Goal: Information Seeking & Learning: Check status

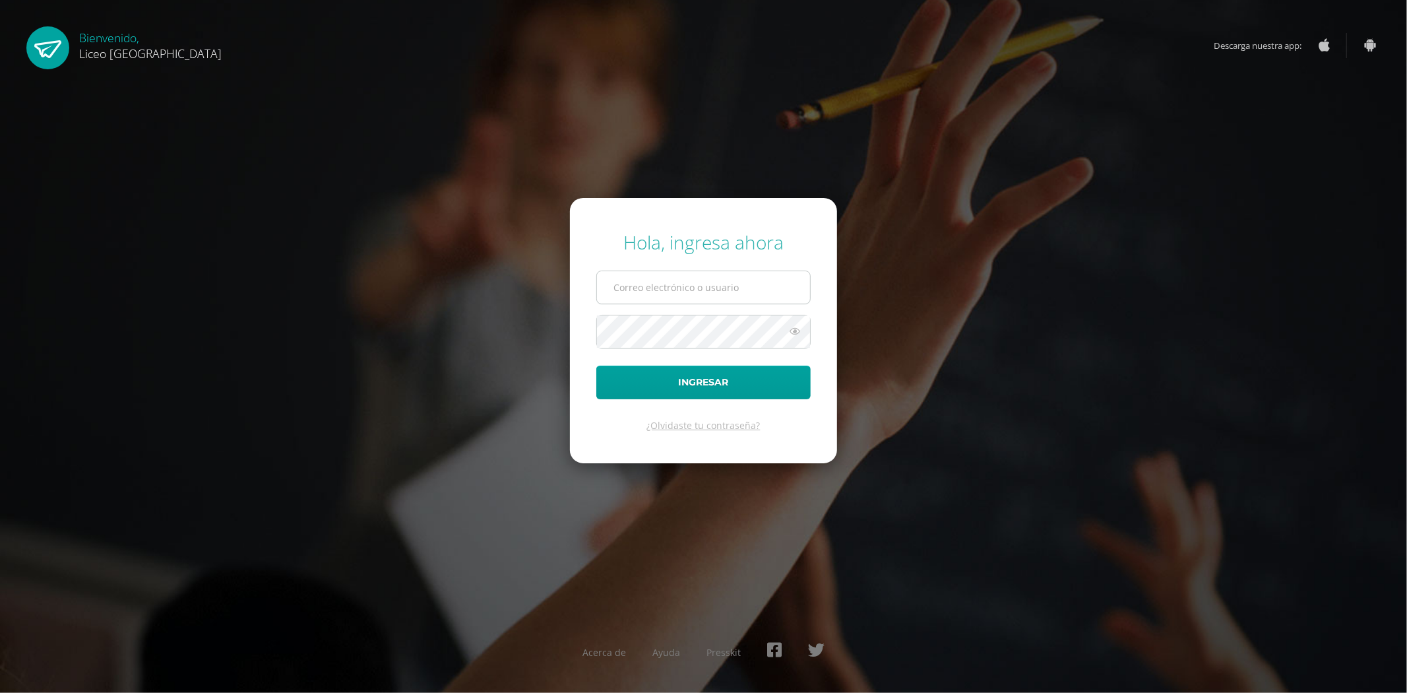
click at [687, 286] on input "text" at bounding box center [703, 287] width 213 height 32
type input "bto7_sol@yahoo.com"
click at [596, 365] on button "Ingresar" at bounding box center [703, 382] width 214 height 34
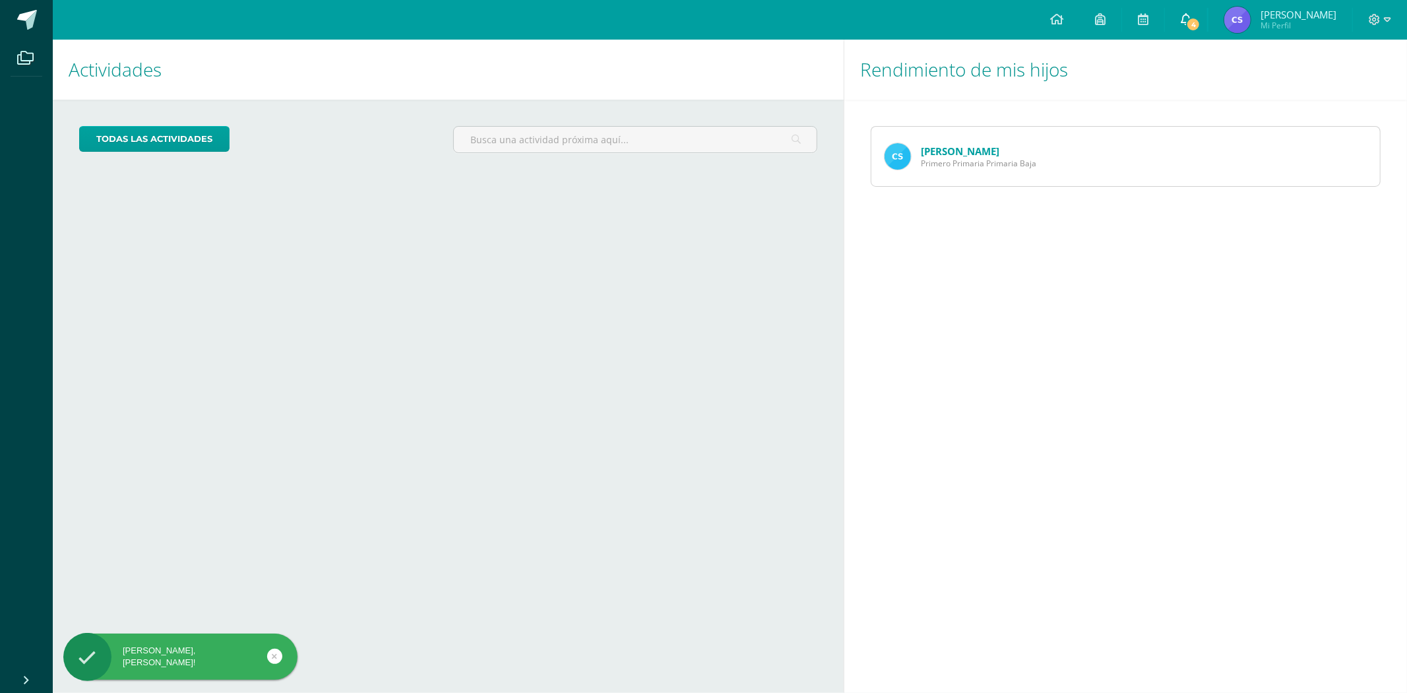
click at [1198, 20] on link "4" at bounding box center [1186, 20] width 42 height 40
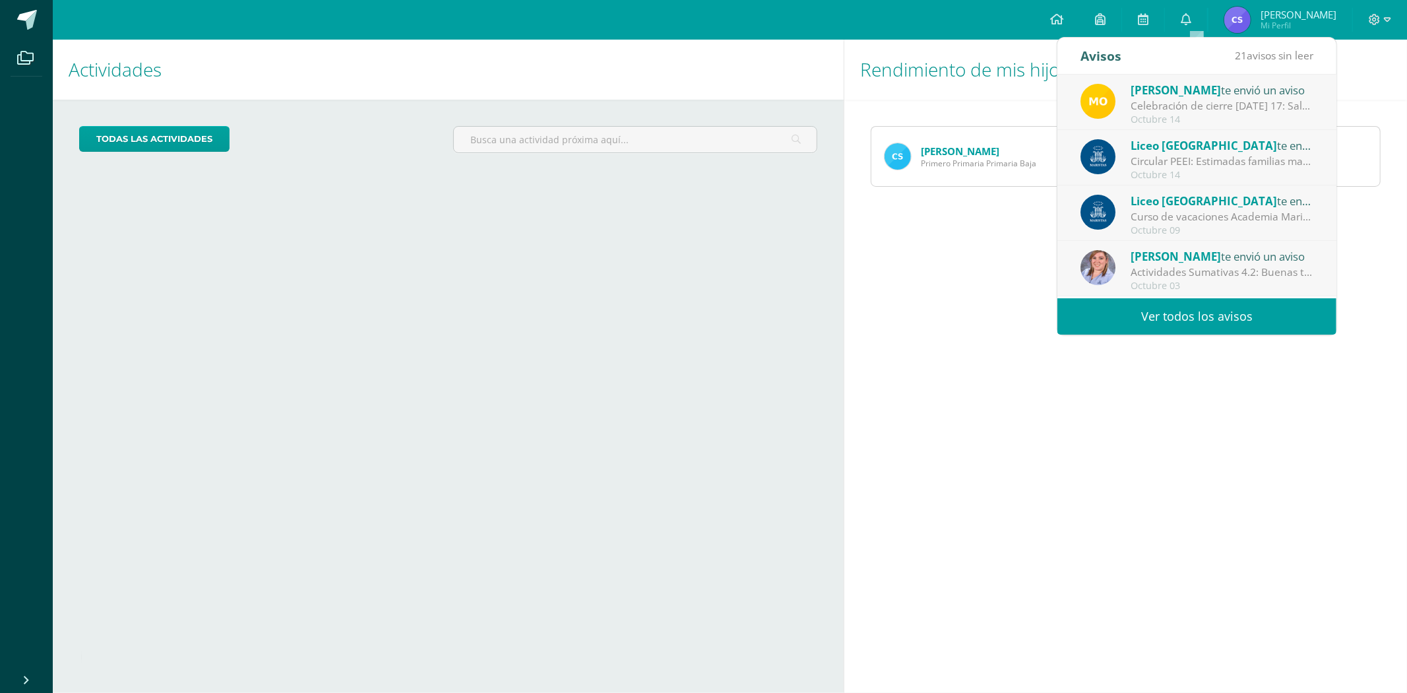
click at [1179, 107] on div "Celebración de cierre viernes 17: Saludos estimados padres de familia. Nos enco…" at bounding box center [1222, 105] width 183 height 15
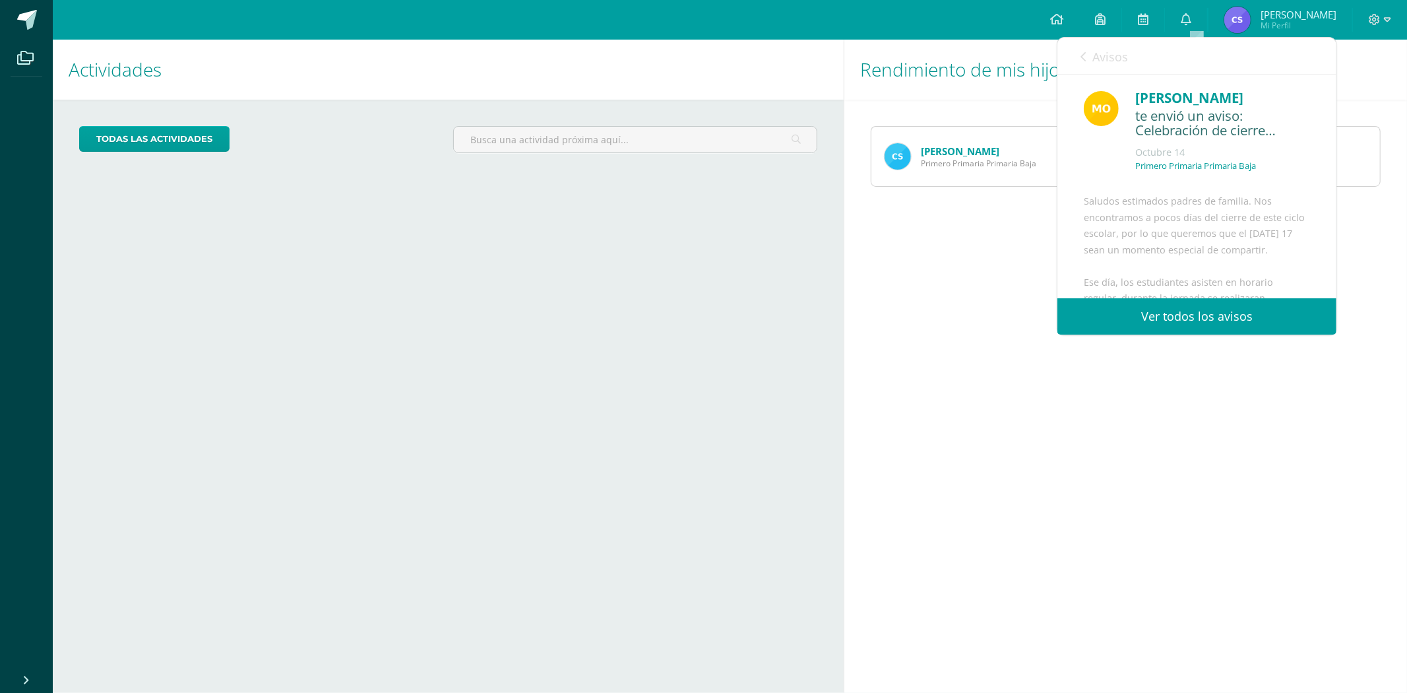
drag, startPoint x: 1156, startPoint y: 226, endPoint x: 1176, endPoint y: 263, distance: 41.6
click at [1156, 227] on div "Saludos estimados padres de familia. Nos encontramos a pocos días del cierre de…" at bounding box center [1197, 351] width 226 height 317
click at [1156, 259] on span "Archivo Adjunto" at bounding box center [1162, 256] width 90 height 24
click at [959, 406] on div "Rendimiento de mis hijos Camila Solis Primero Primaria Primaria Baja" at bounding box center [1128, 366] width 569 height 653
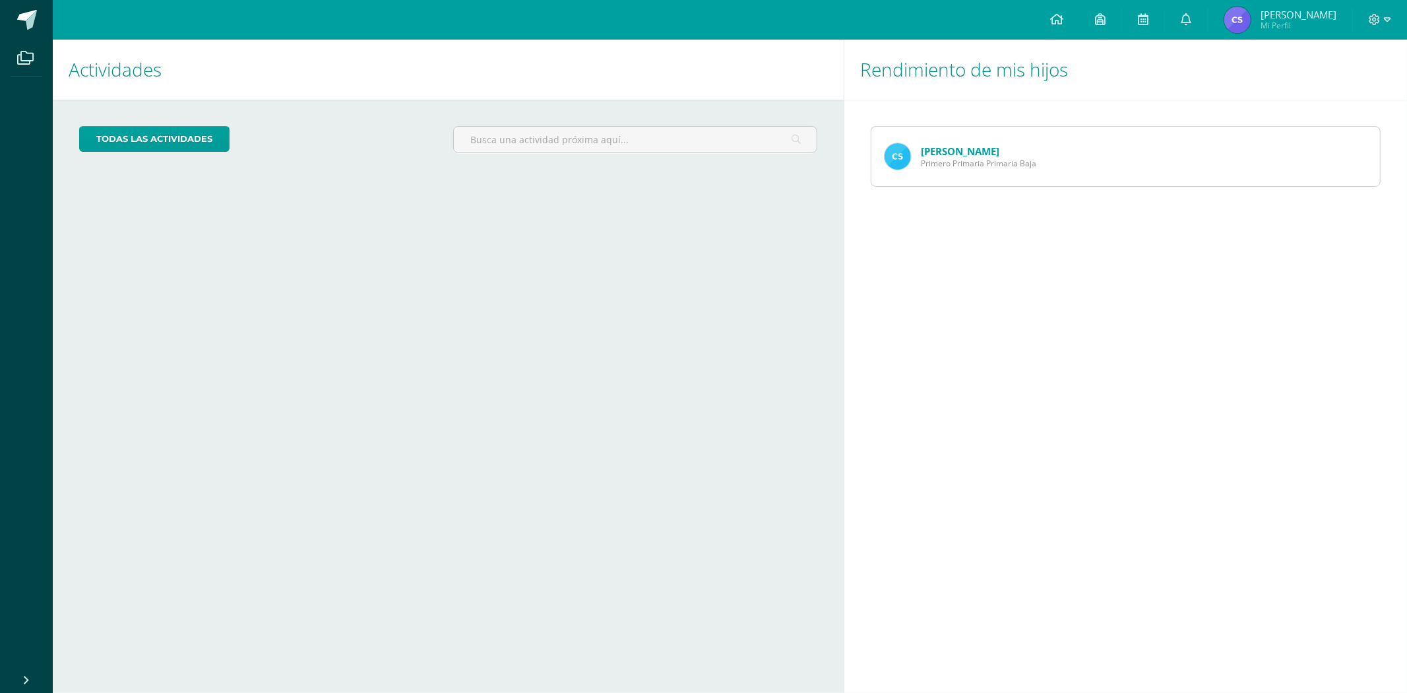
click at [935, 152] on link "[PERSON_NAME]" at bounding box center [960, 150] width 78 height 13
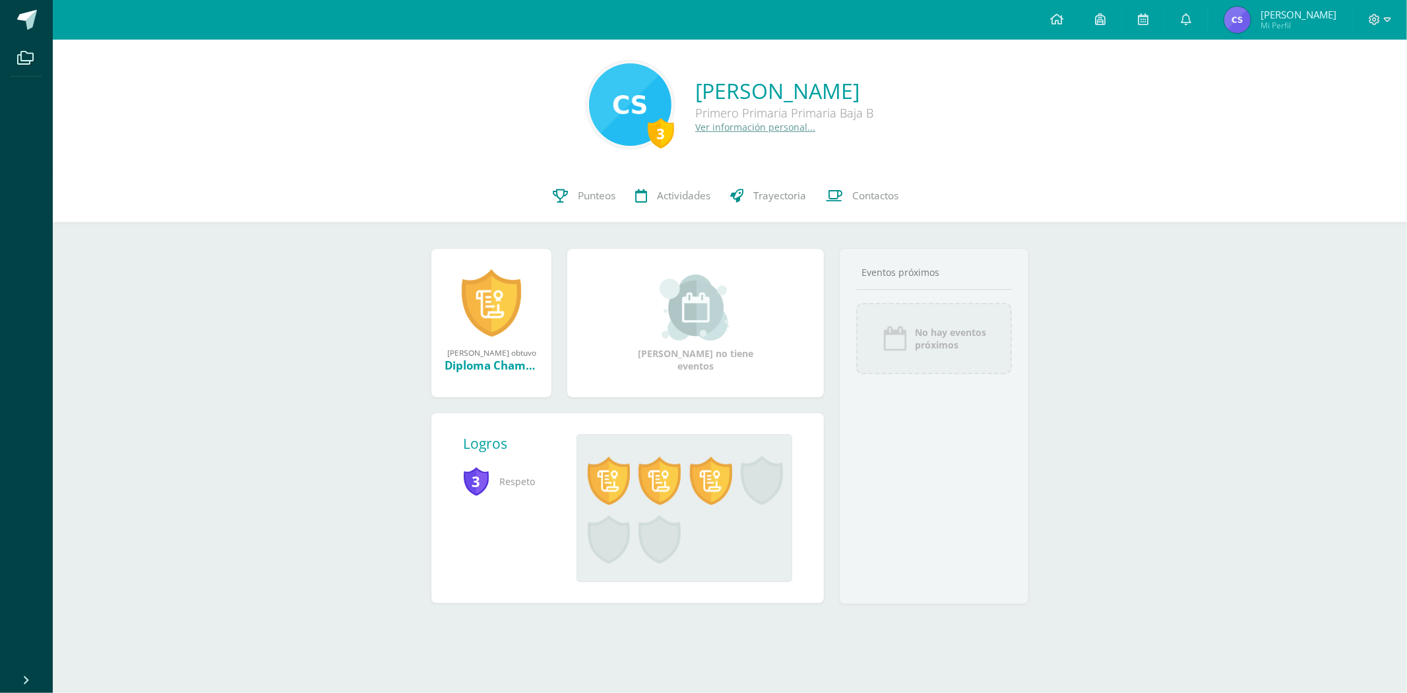
click at [648, 137] on div "3" at bounding box center [661, 133] width 26 height 30
click at [588, 191] on span "Punteos" at bounding box center [597, 196] width 38 height 14
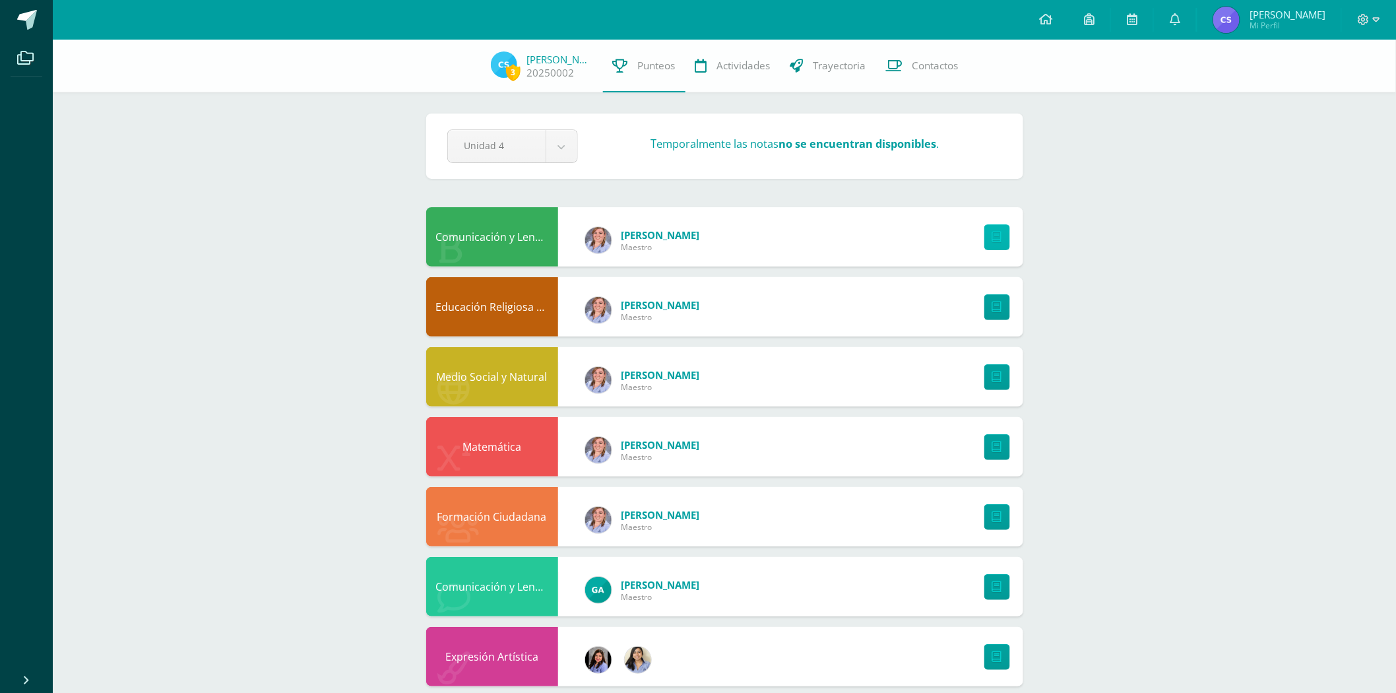
click at [988, 241] on link at bounding box center [997, 237] width 26 height 26
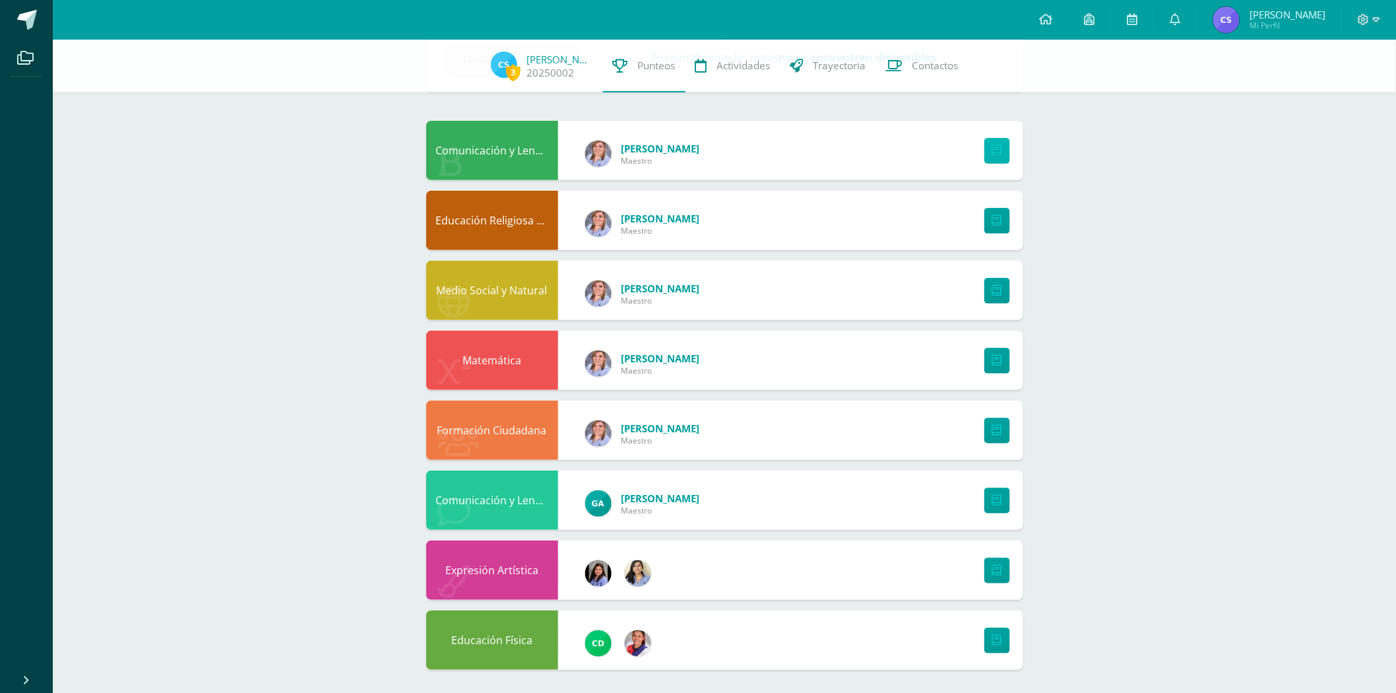
scroll to position [89, 0]
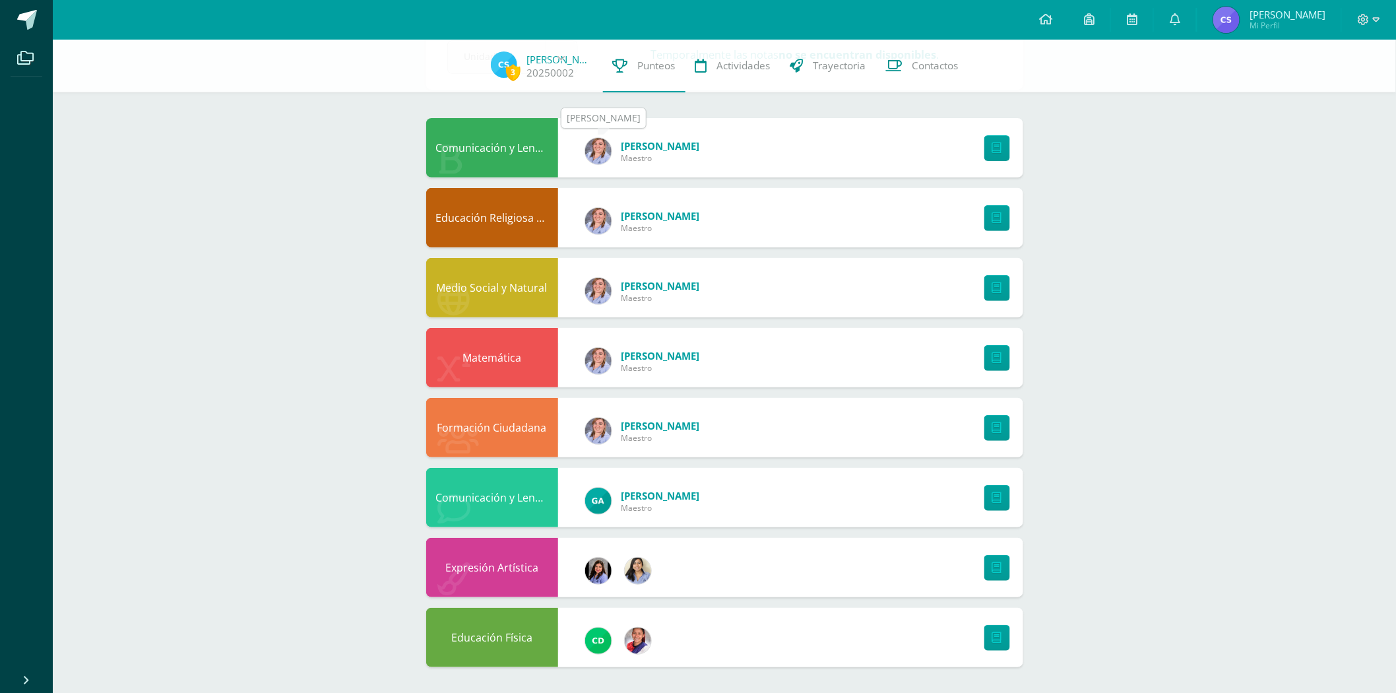
click at [598, 154] on img at bounding box center [598, 151] width 26 height 26
click at [599, 152] on img at bounding box center [598, 151] width 26 height 26
click at [647, 146] on span "Grecia Carrera" at bounding box center [660, 145] width 78 height 13
click at [599, 153] on img at bounding box center [598, 151] width 26 height 26
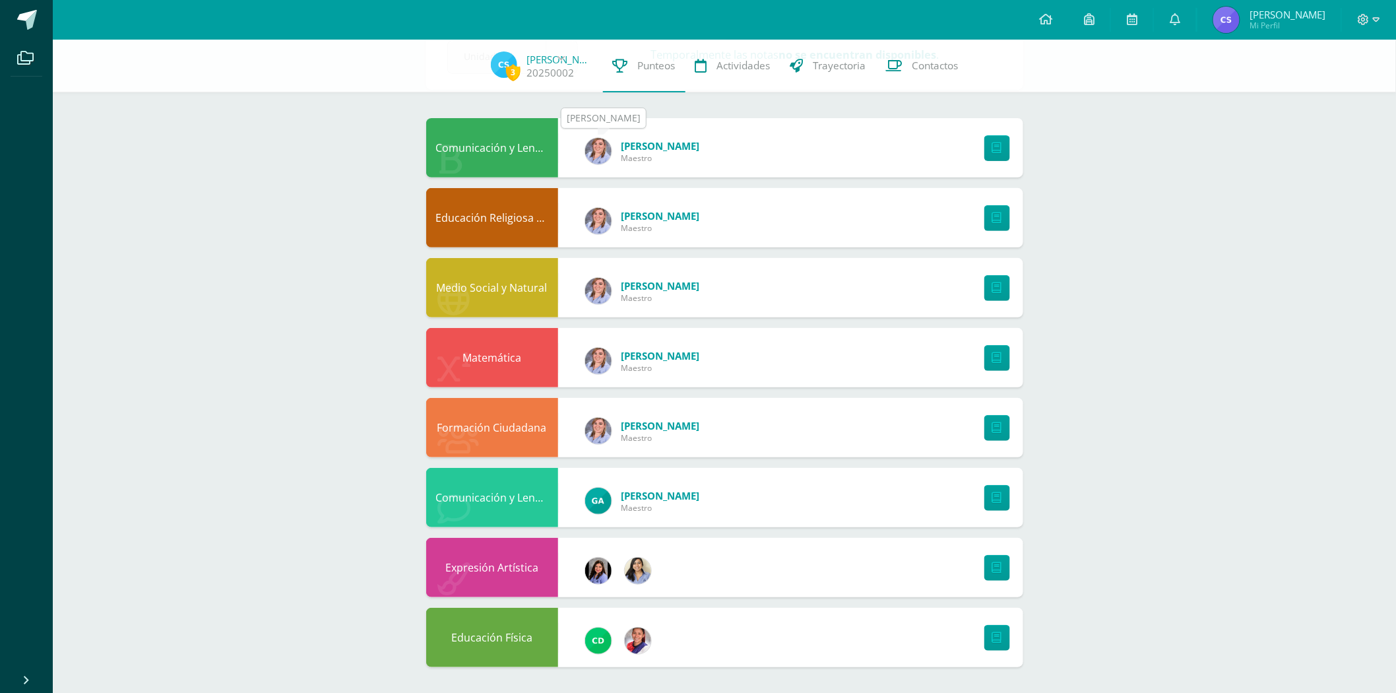
click at [599, 153] on img at bounding box center [598, 151] width 26 height 26
click at [652, 146] on span "[PERSON_NAME]" at bounding box center [660, 145] width 78 height 13
click at [253, 456] on div "3 Camila Solis 20250002 Punteos Actividades Trayectoria Contactos Pendiente Uni…" at bounding box center [724, 322] width 1343 height 743
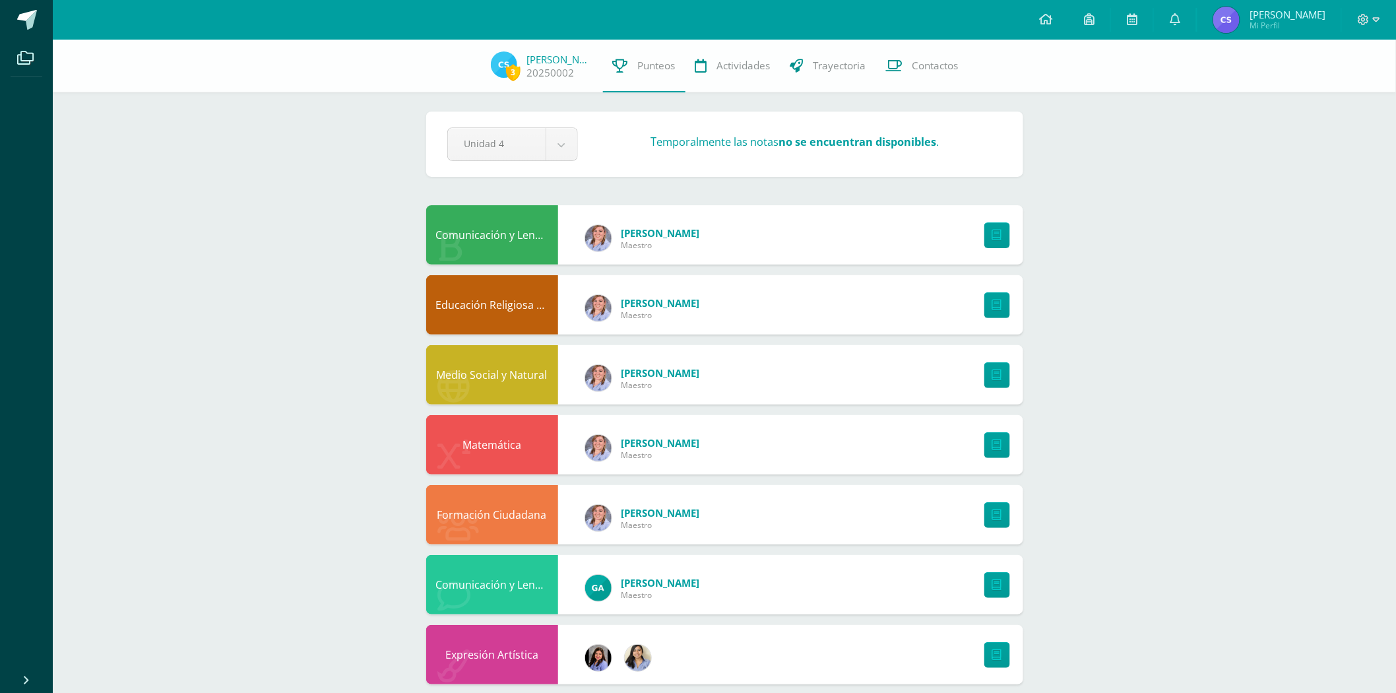
scroll to position [0, 0]
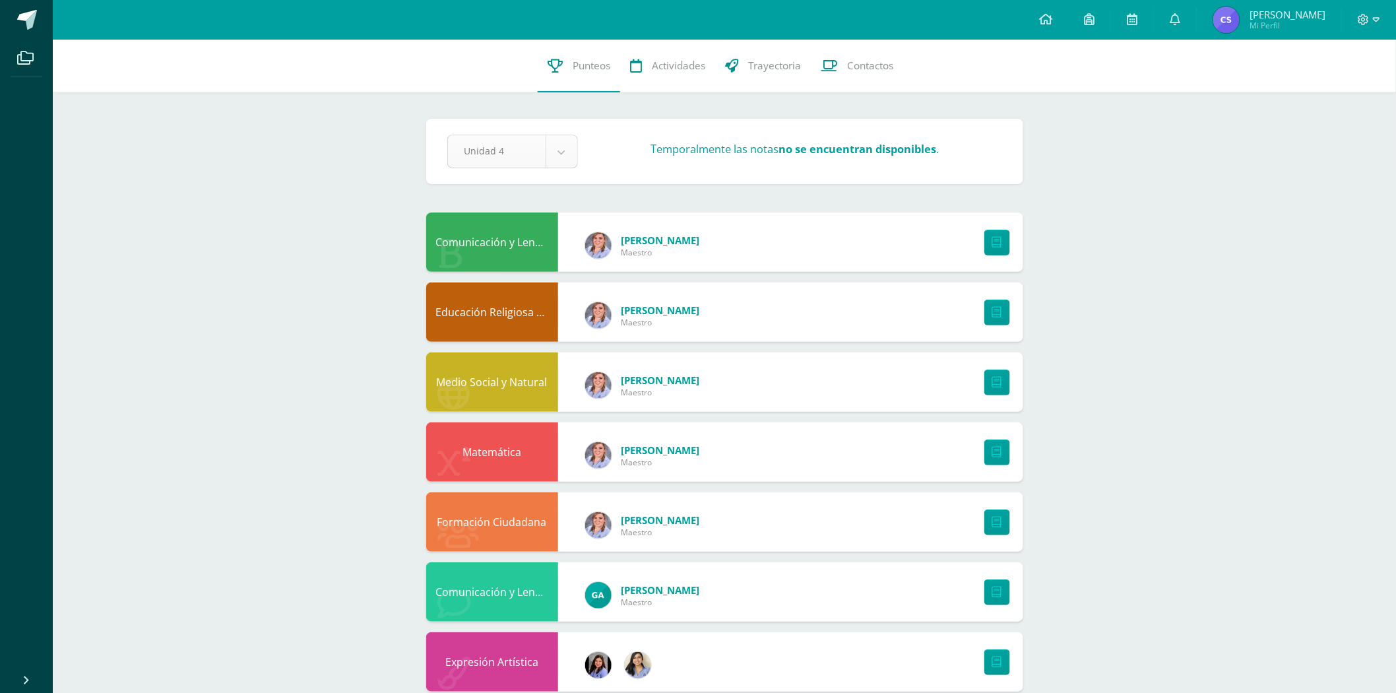
click at [565, 157] on body "Archivos Cerrar panel Configuración Cerrar sesión Carlos Alberto Mi Perfil Avis…" at bounding box center [698, 394] width 1396 height 788
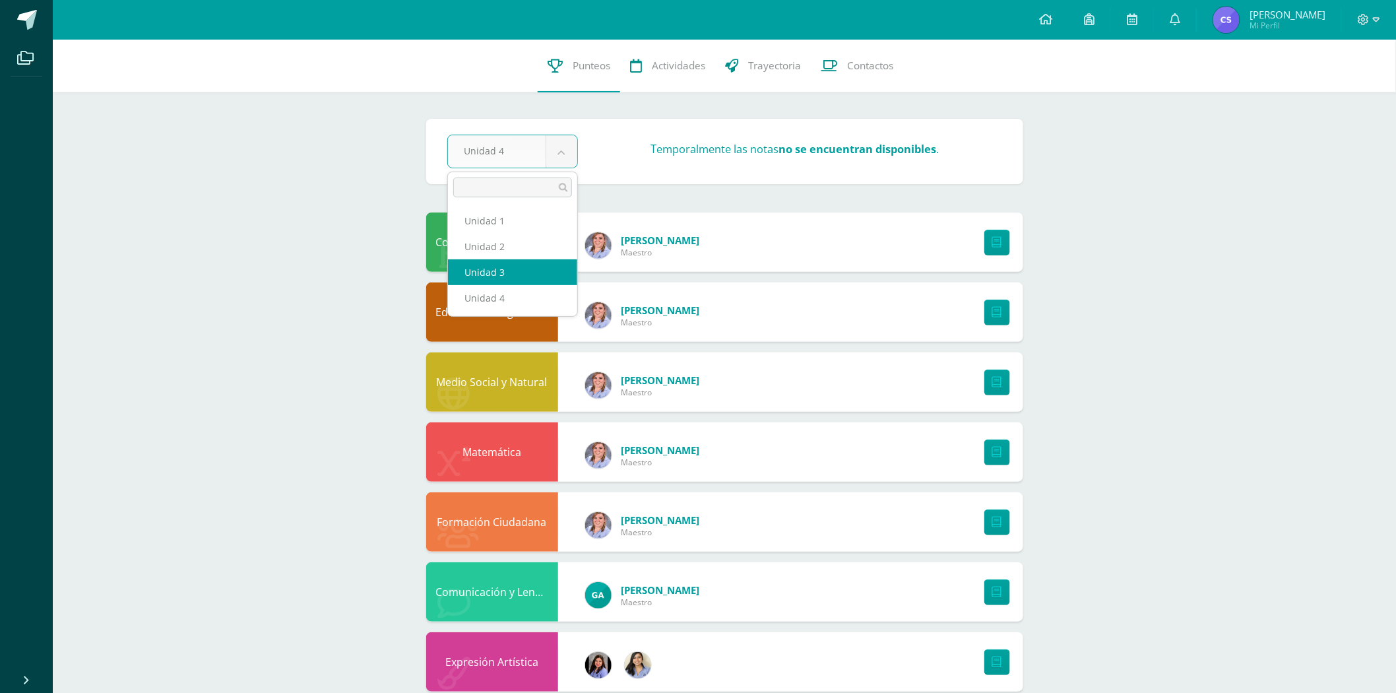
select select "Unidad 3"
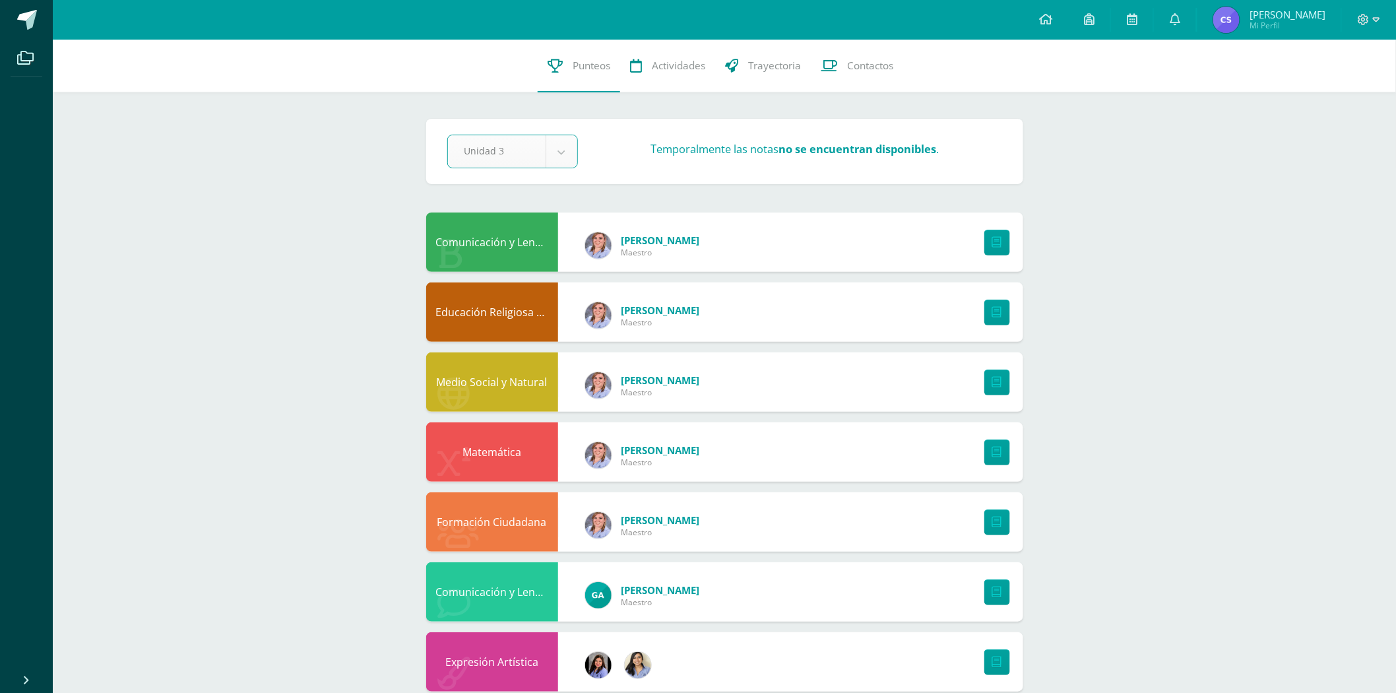
click at [565, 148] on body "Archivos Cerrar panel Configuración Cerrar sesión Carlos Alberto Mi Perfil Avis…" at bounding box center [698, 394] width 1396 height 788
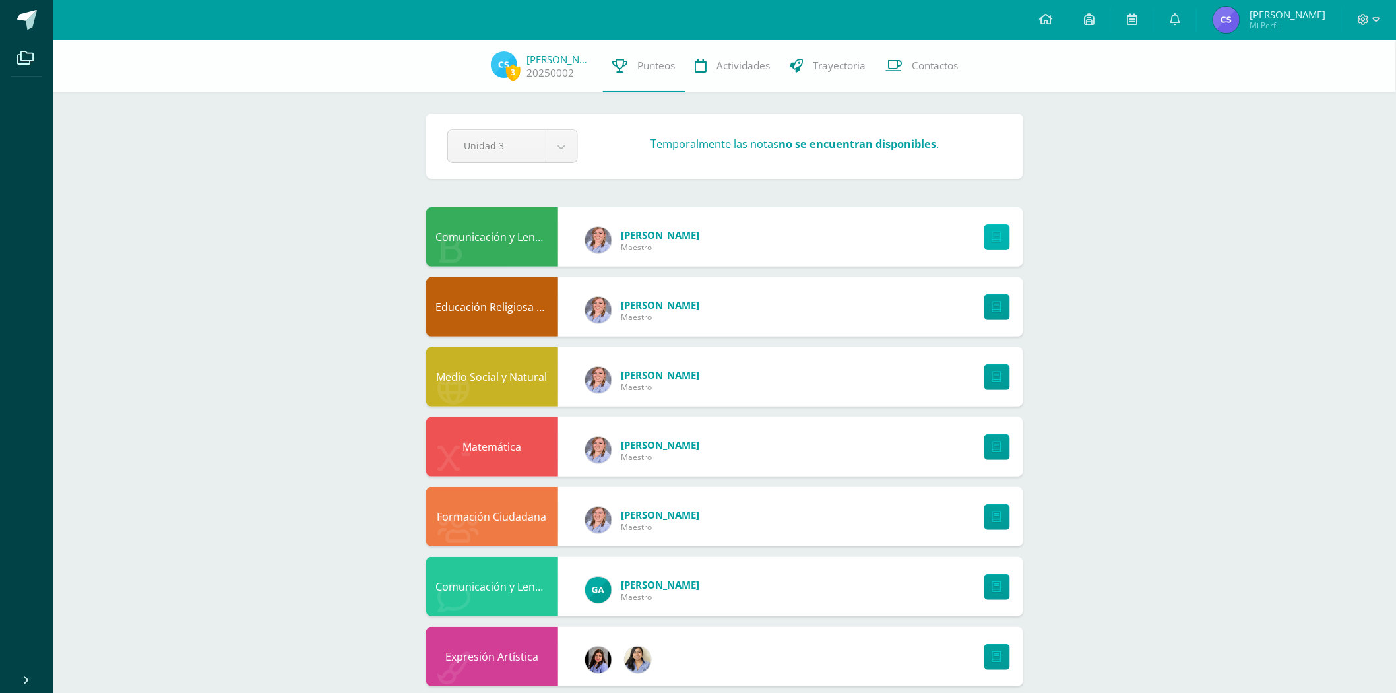
click at [994, 237] on icon at bounding box center [997, 237] width 10 height 11
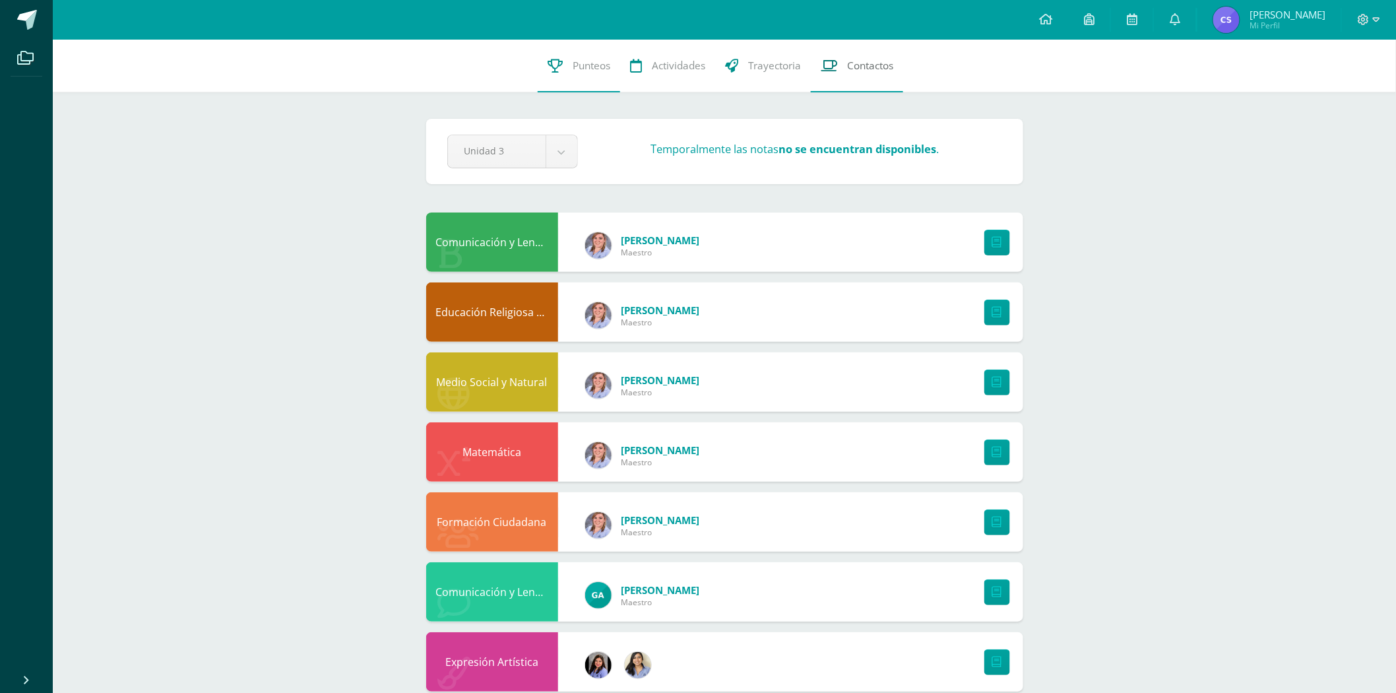
click at [867, 67] on span "Contactos" at bounding box center [870, 66] width 46 height 14
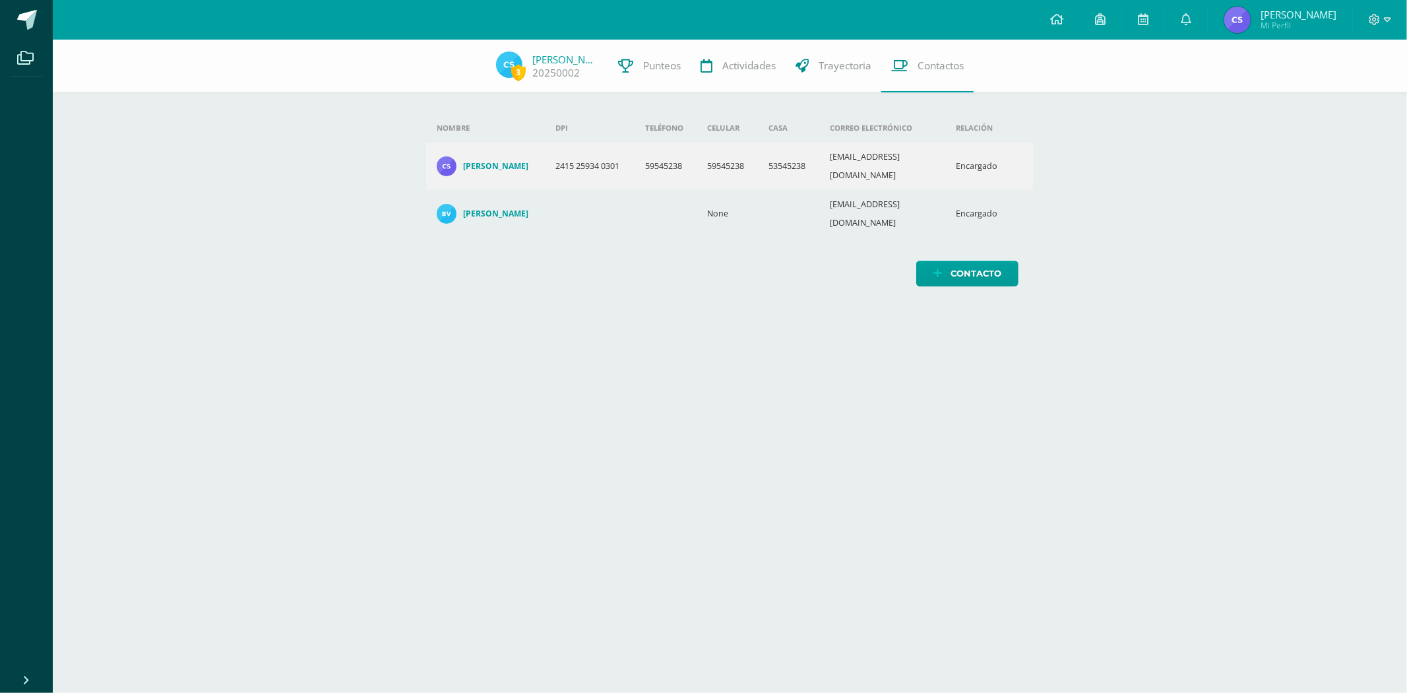
click at [592, 190] on td at bounding box center [590, 213] width 90 height 47
click at [499, 208] on h4 "[PERSON_NAME]" at bounding box center [495, 213] width 65 height 11
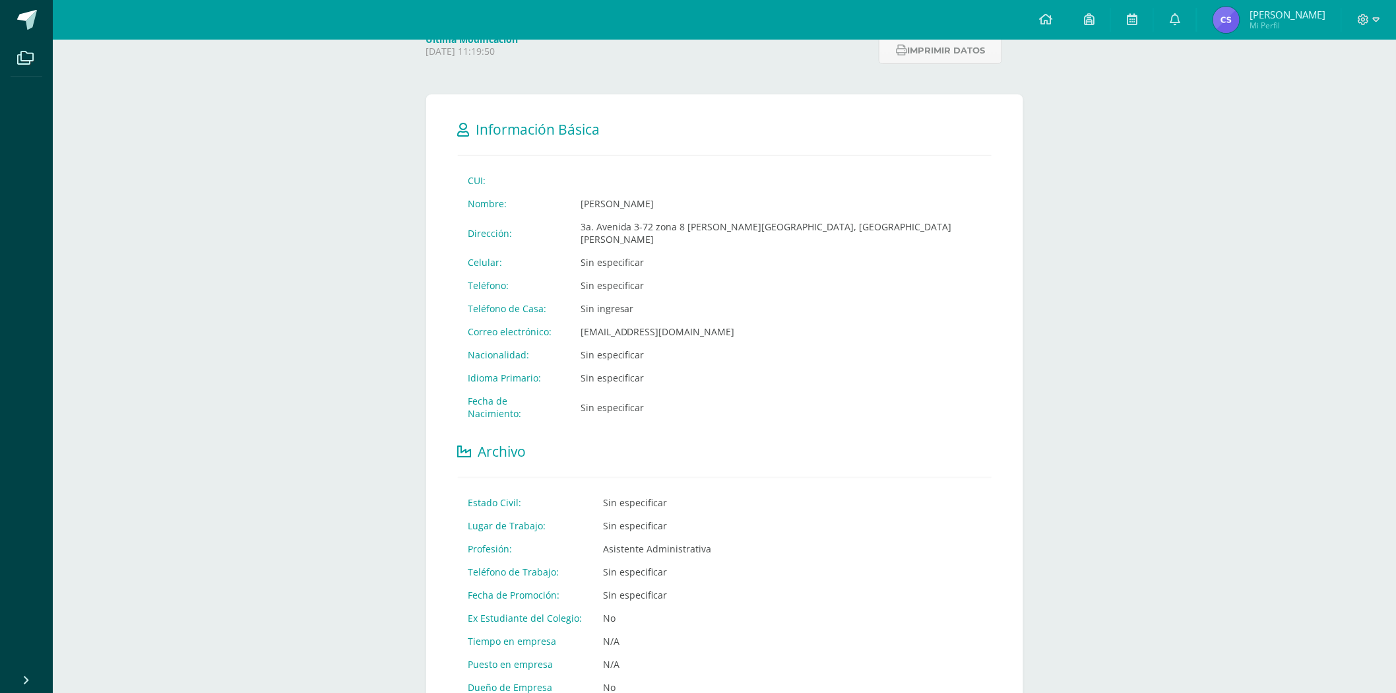
scroll to position [146, 0]
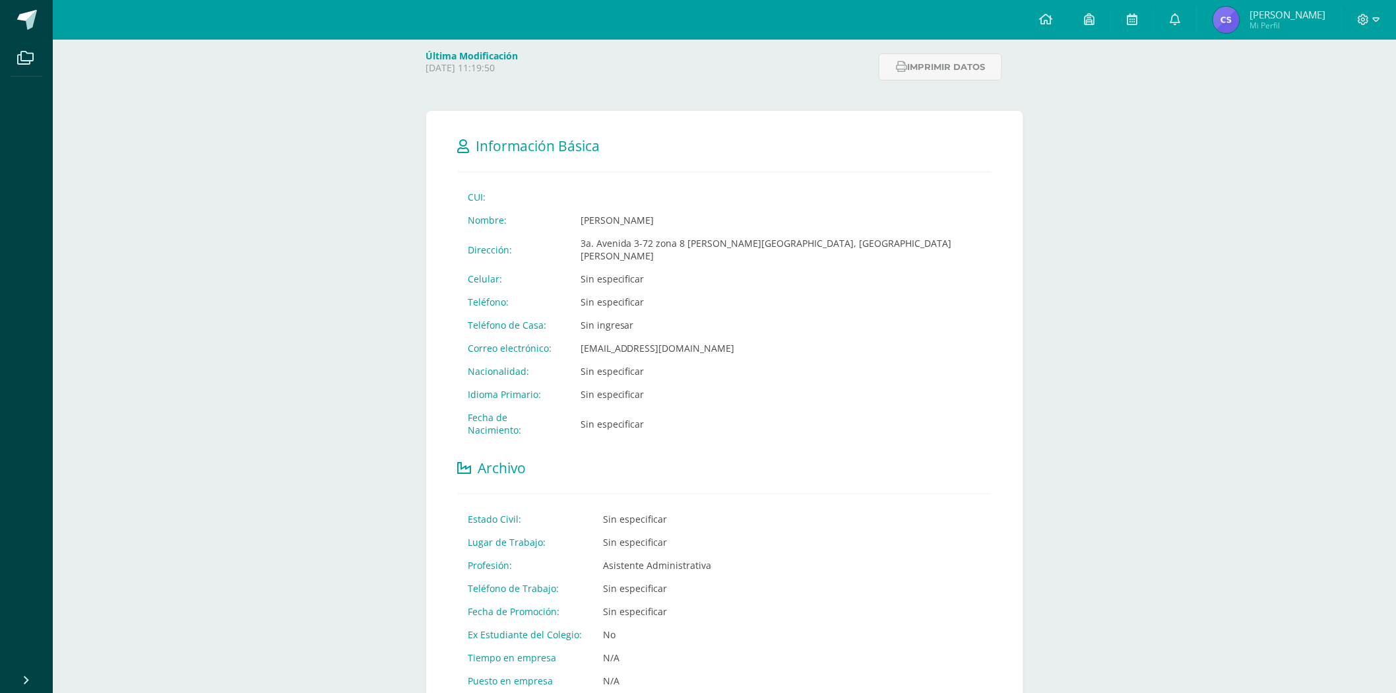
drag, startPoint x: 604, startPoint y: 262, endPoint x: 607, endPoint y: 268, distance: 6.8
click at [605, 267] on td "Sin especificar" at bounding box center [781, 278] width 422 height 23
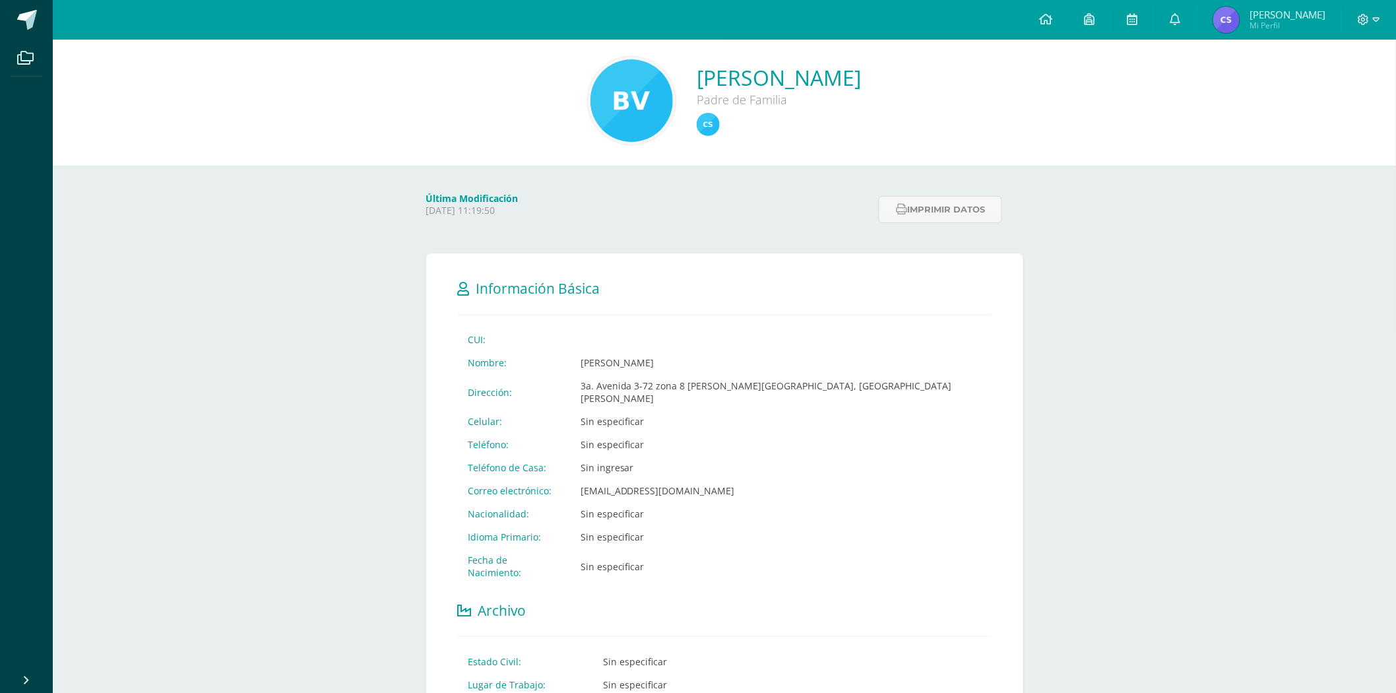
scroll to position [0, 0]
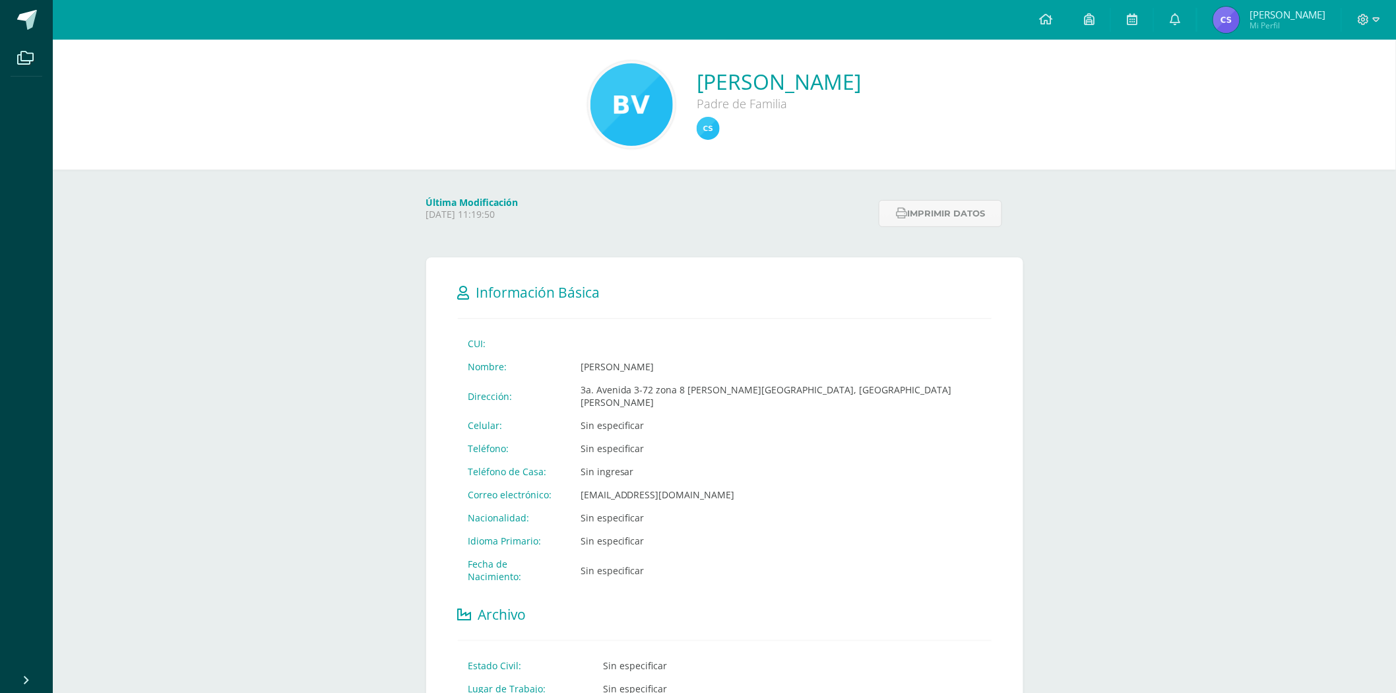
click at [470, 203] on h4 "Última Modificación" at bounding box center [648, 202] width 445 height 13
click at [1373, 20] on icon at bounding box center [1376, 20] width 7 height 12
click at [1301, 74] on icon at bounding box center [1295, 70] width 12 height 9
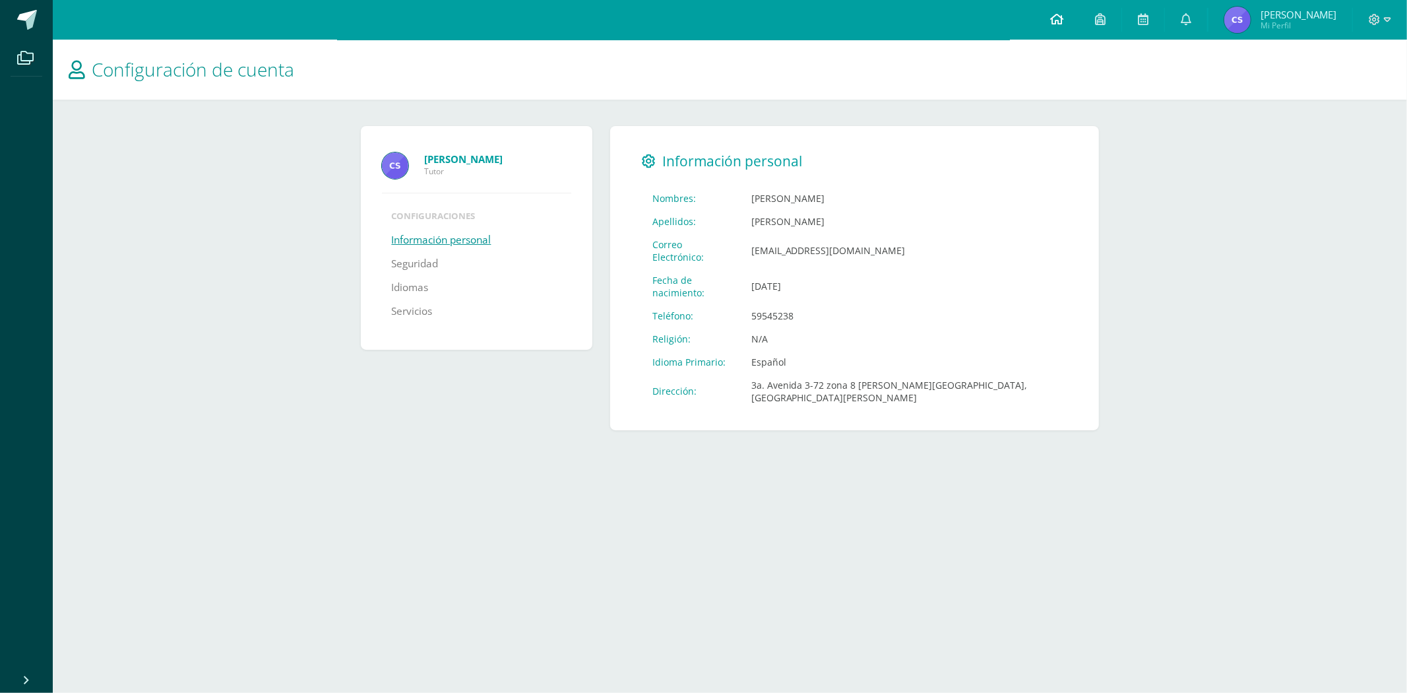
click at [1063, 24] on icon at bounding box center [1056, 19] width 13 height 12
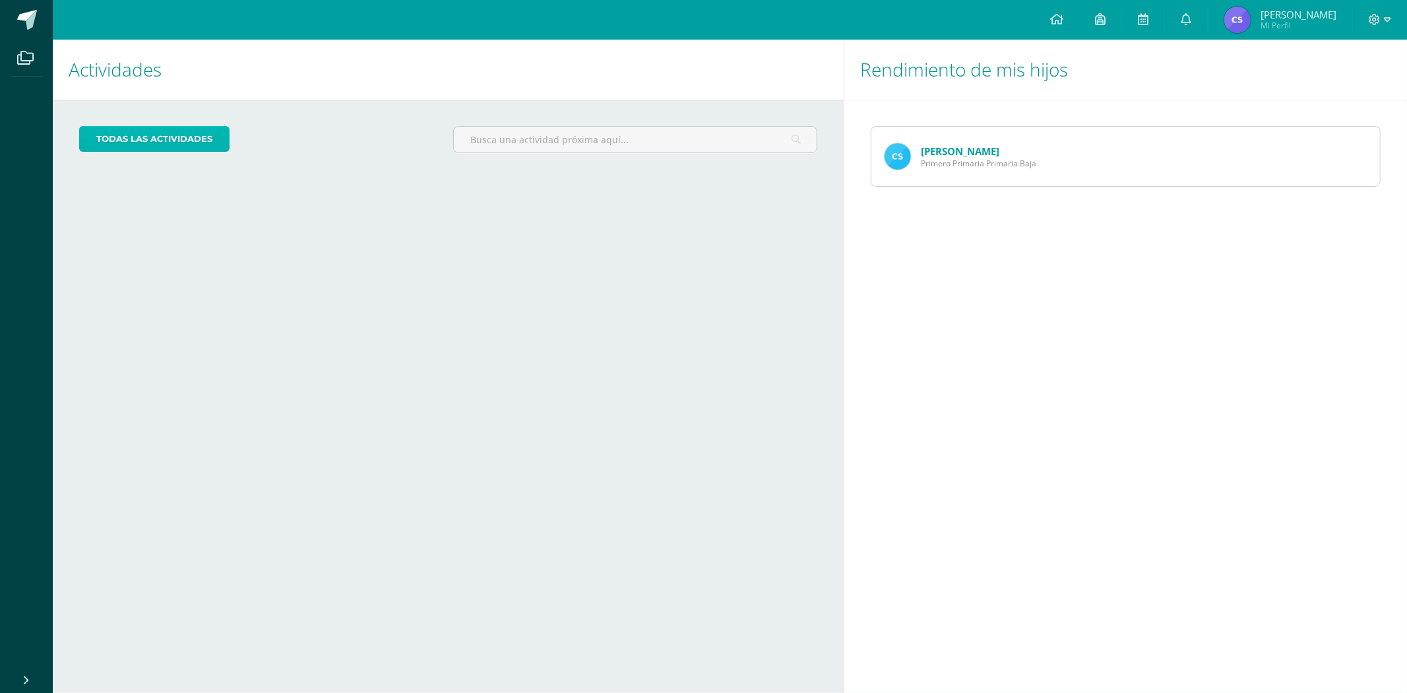
click at [181, 134] on link "todas las Actividades" at bounding box center [154, 139] width 150 height 26
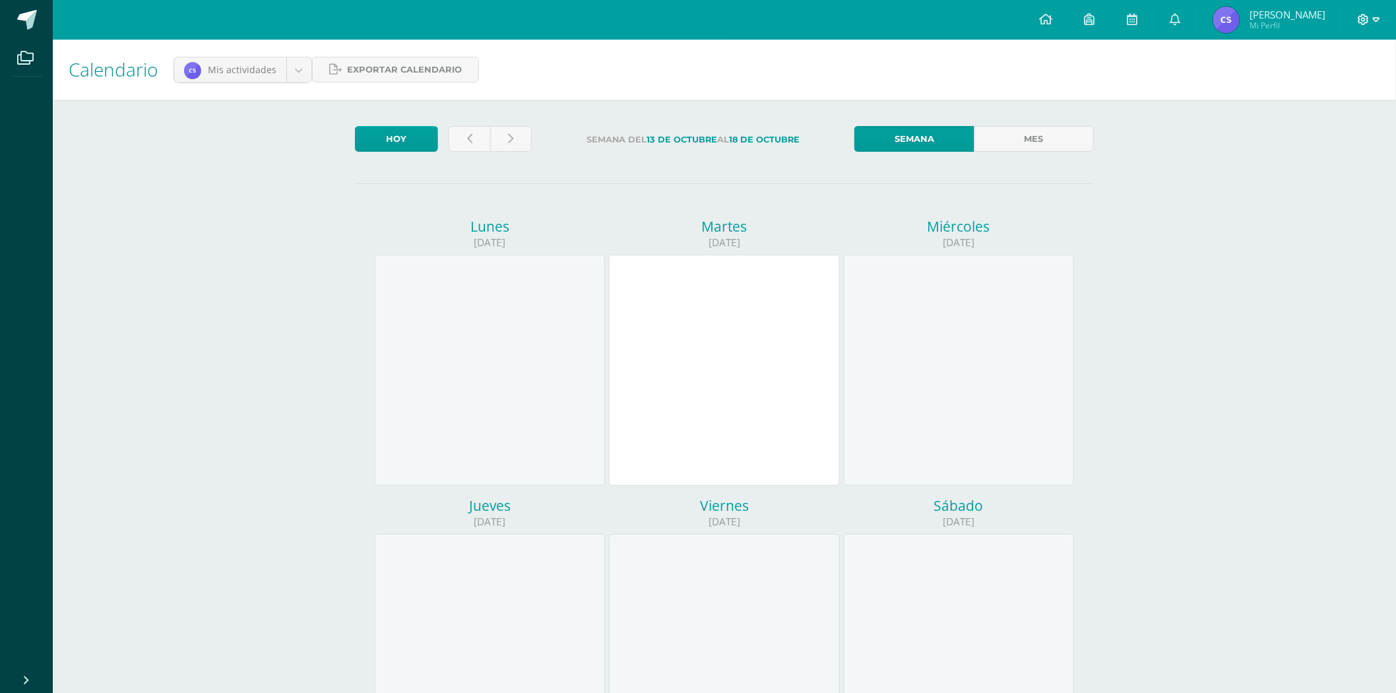
drag, startPoint x: 1366, startPoint y: 20, endPoint x: 1360, endPoint y: 24, distance: 8.1
click at [1362, 23] on icon at bounding box center [1363, 19] width 11 height 11
click at [1327, 90] on span "Cerrar sesión" at bounding box center [1335, 89] width 59 height 13
